Goal: Understand process/instructions

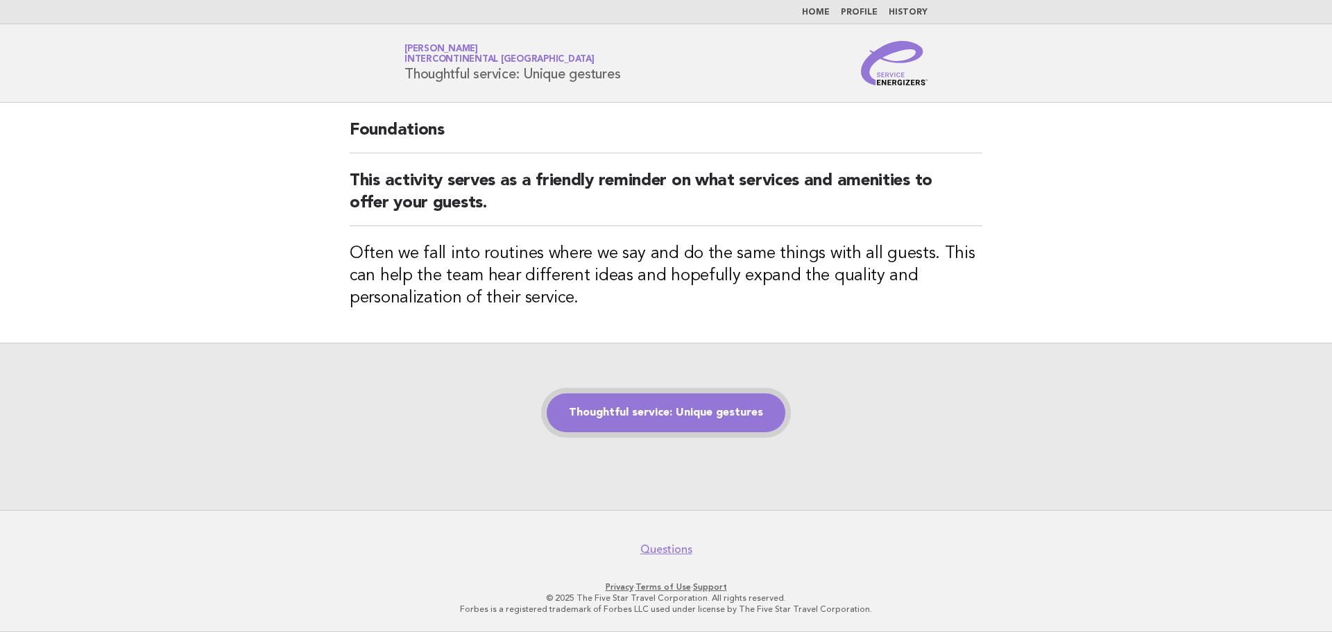
click at [693, 418] on link "Thoughtful service: Unique gestures" at bounding box center [666, 412] width 239 height 39
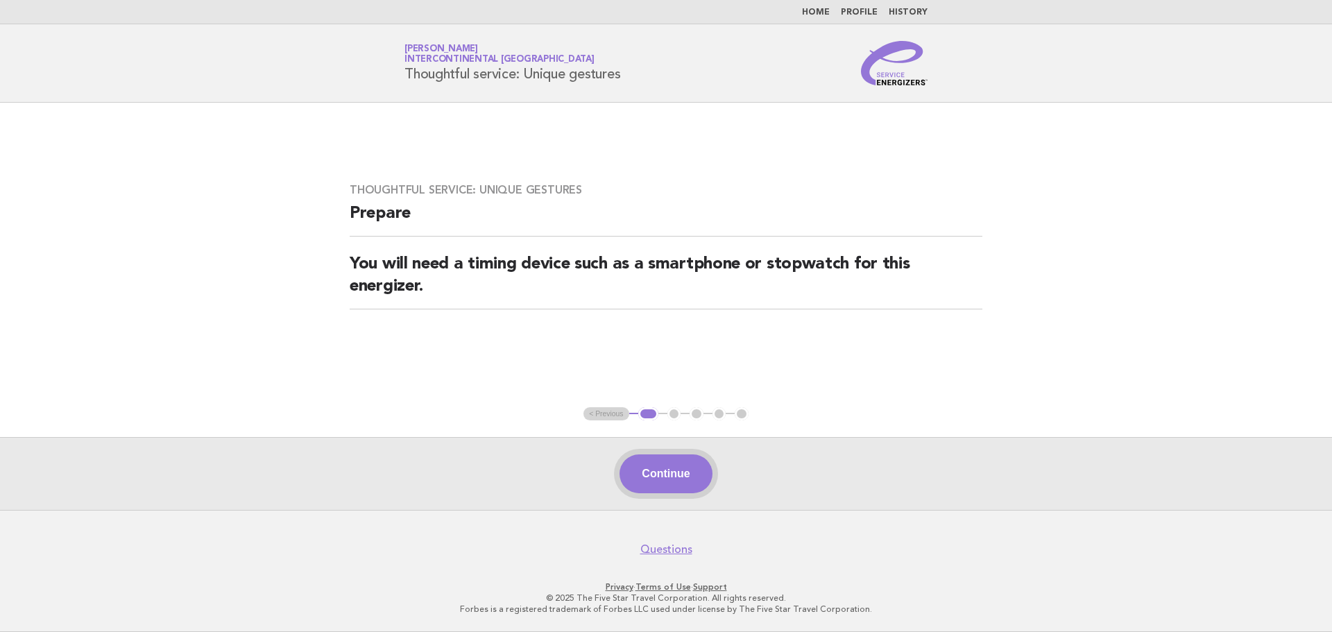
click at [682, 471] on button "Continue" at bounding box center [665, 473] width 92 height 39
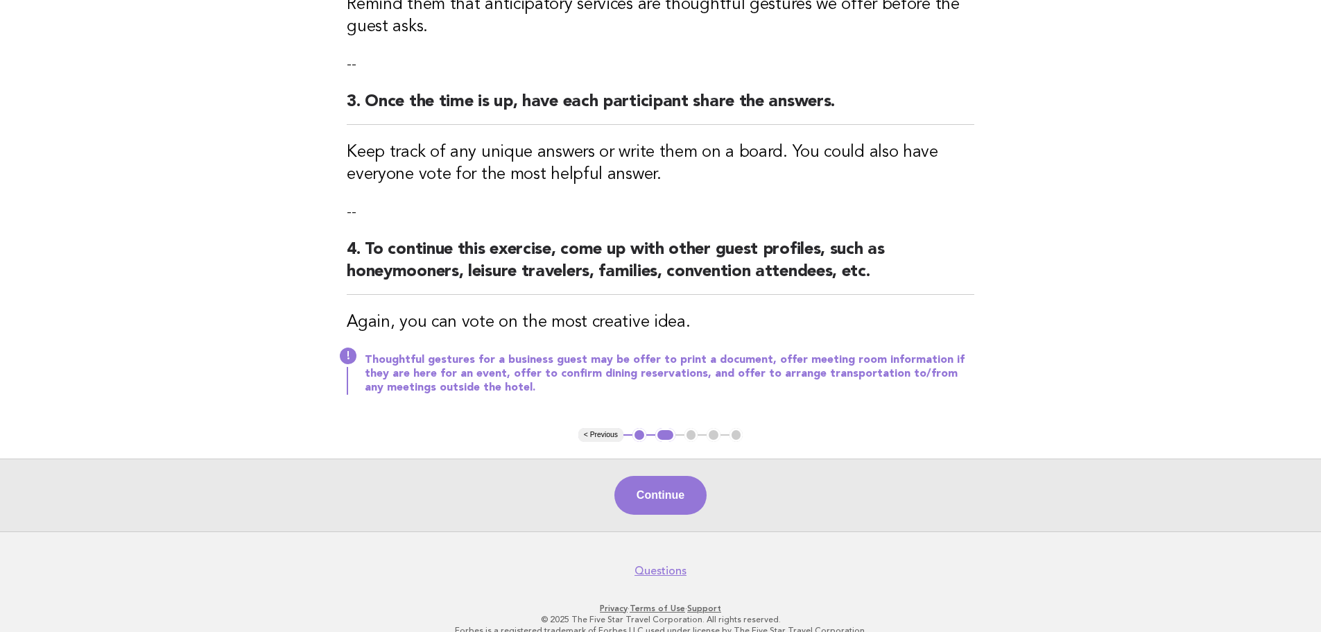
scroll to position [437, 0]
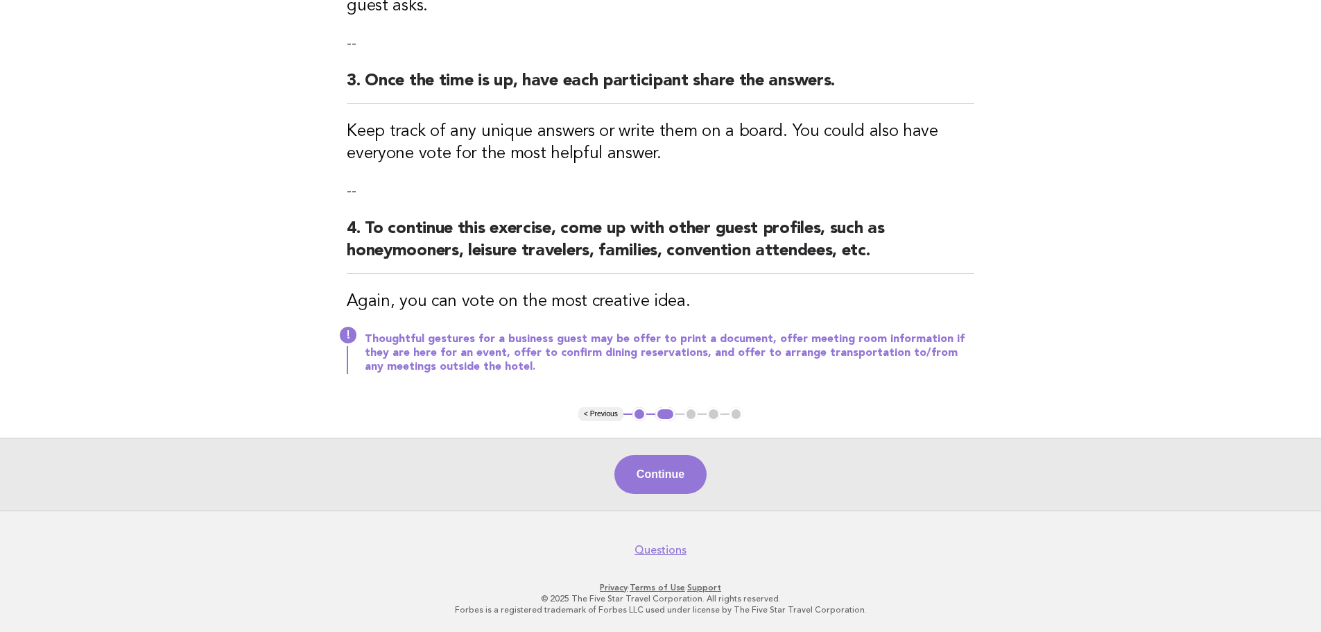
click at [674, 467] on button "Continue" at bounding box center [661, 474] width 92 height 39
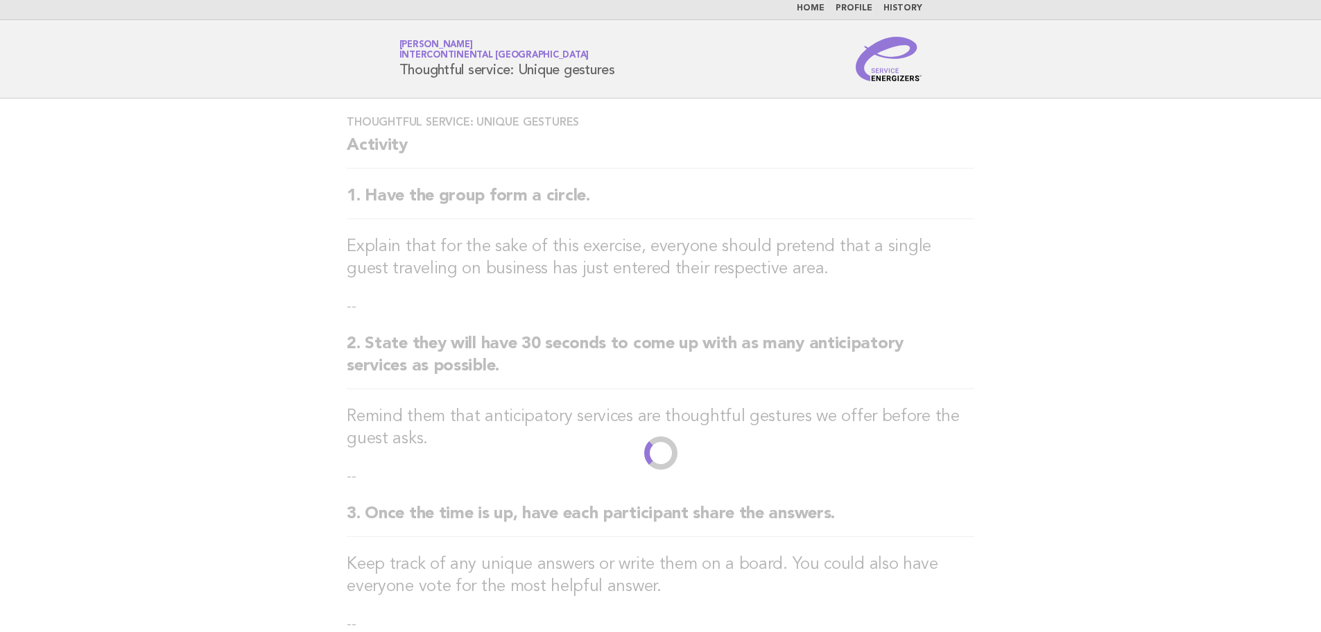
scroll to position [0, 0]
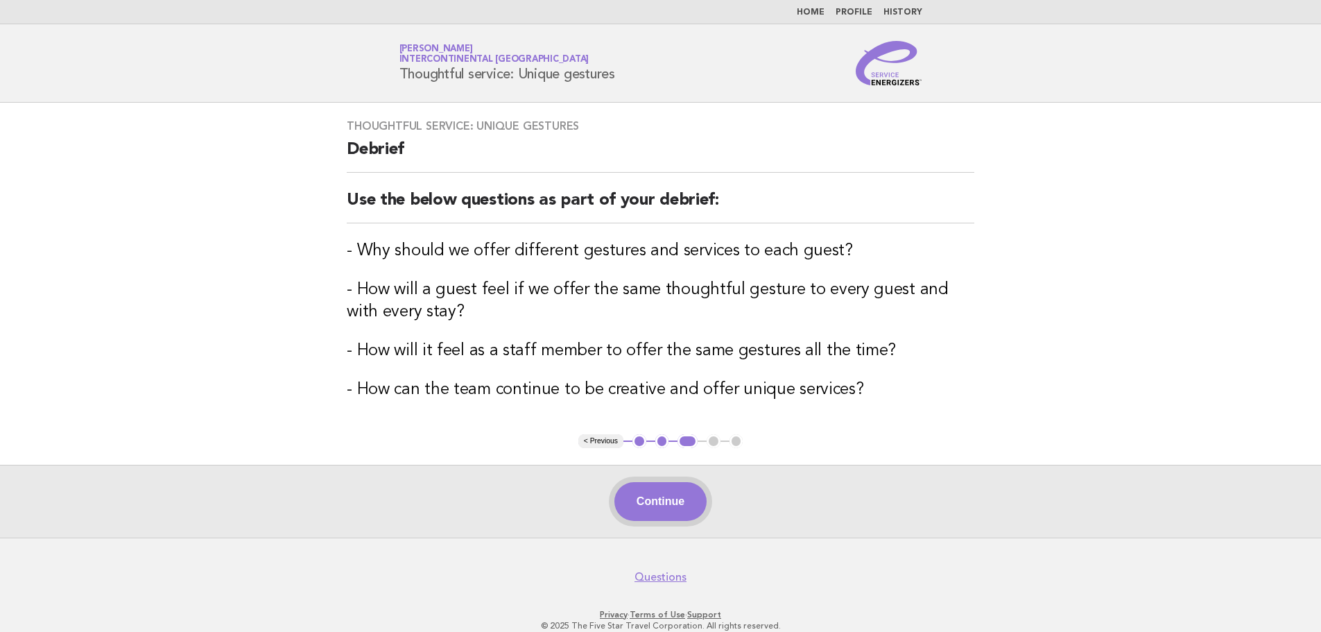
click at [667, 499] on button "Continue" at bounding box center [661, 501] width 92 height 39
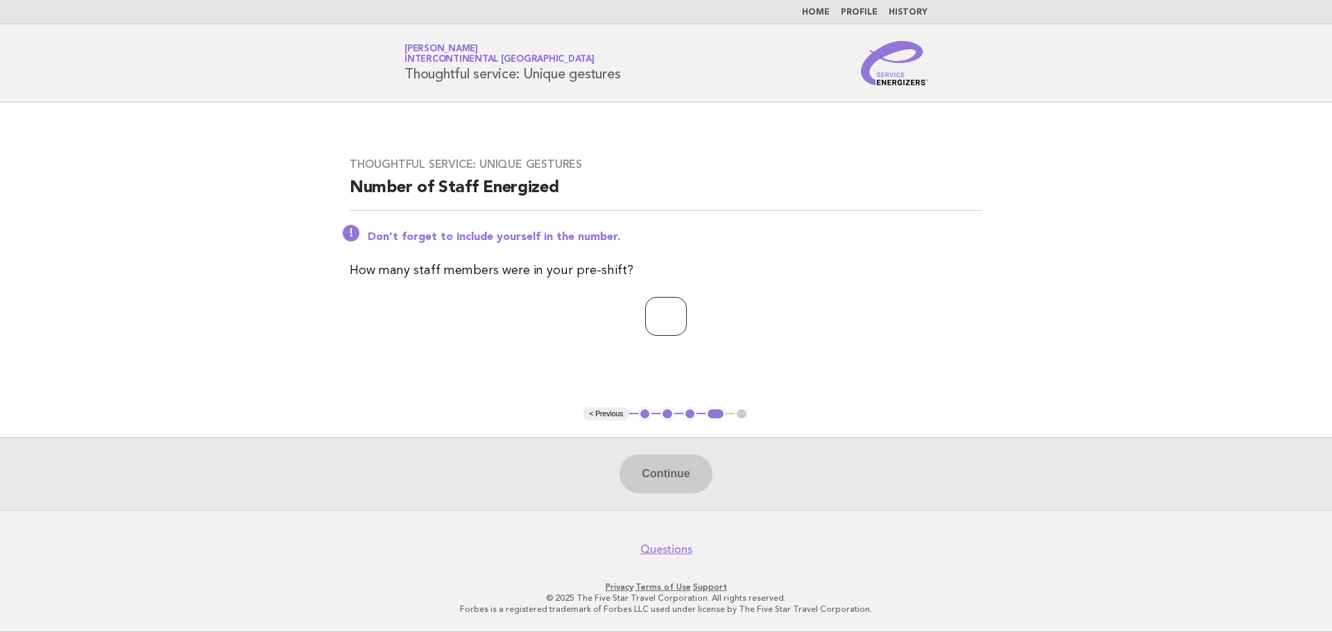
click at [662, 327] on input "number" at bounding box center [666, 316] width 42 height 39
type input "**"
click at [656, 473] on button "Continue" at bounding box center [665, 473] width 92 height 39
